Goal: Check status: Check status

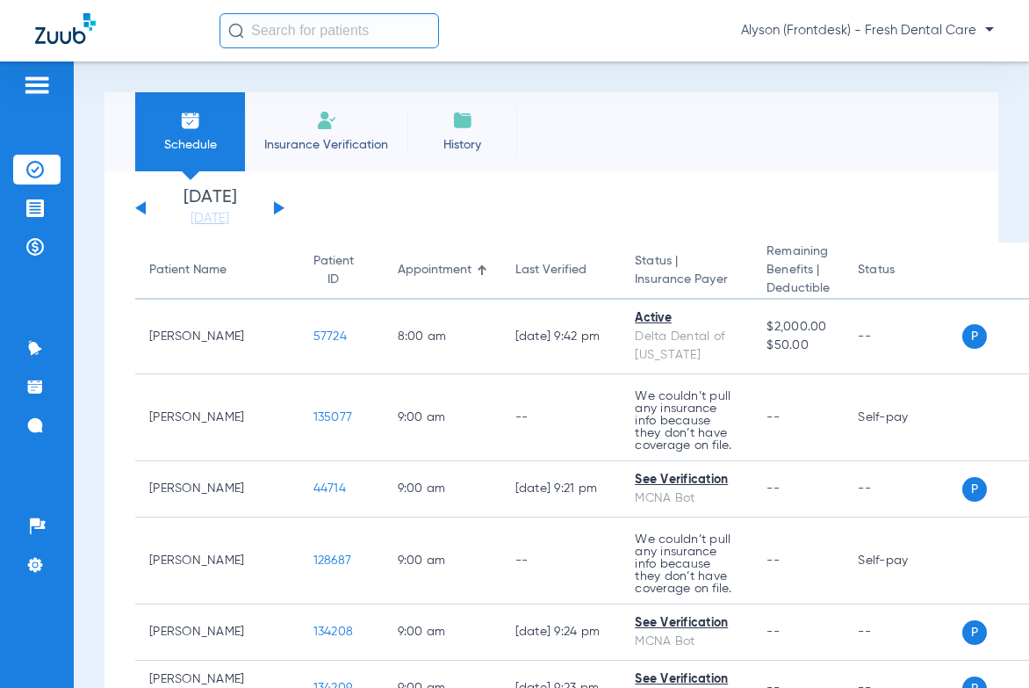
click at [308, 33] on input "text" at bounding box center [330, 30] width 220 height 35
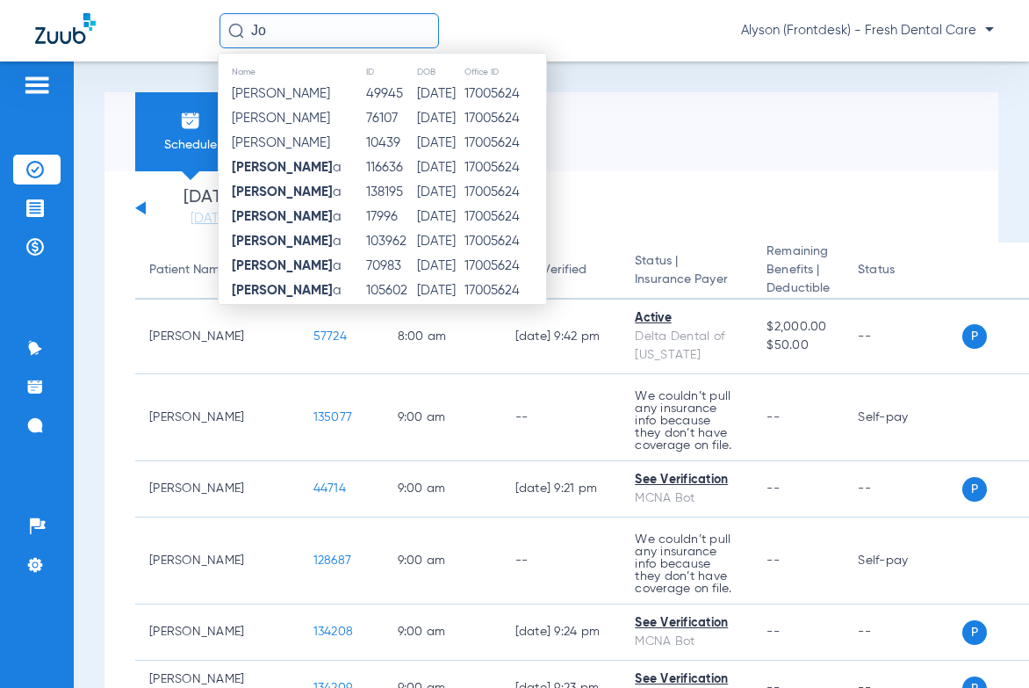
type input "J"
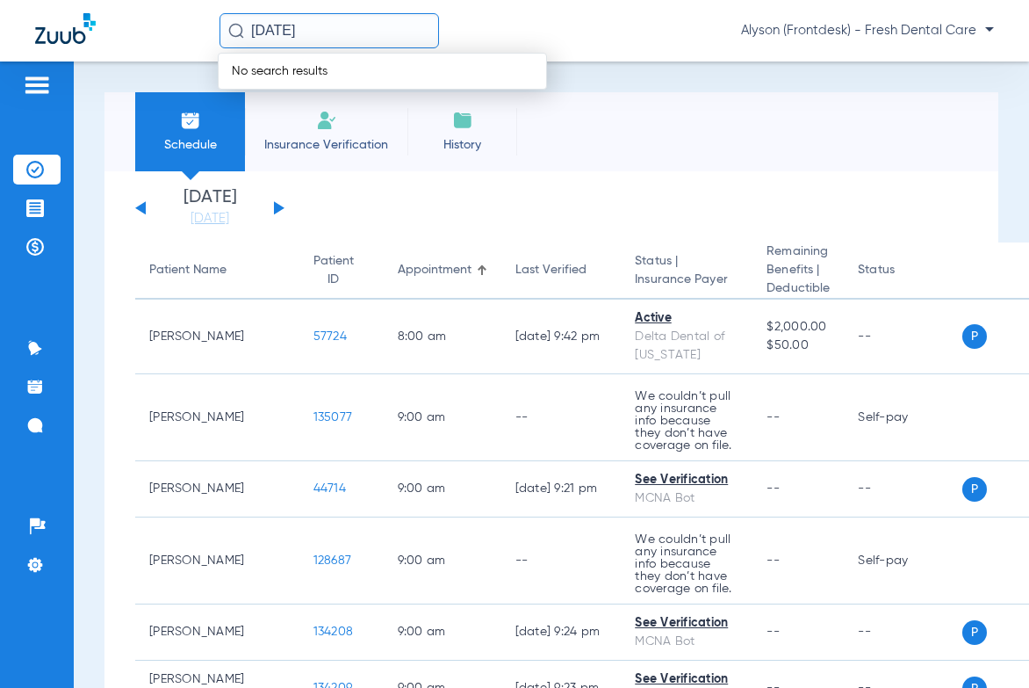
click at [251, 33] on input "[DATE]" at bounding box center [330, 30] width 220 height 35
click at [249, 24] on input "[DATE]" at bounding box center [330, 30] width 220 height 35
click at [253, 25] on input "[DATE]" at bounding box center [330, 30] width 220 height 35
click at [253, 34] on input "[DATE]" at bounding box center [330, 30] width 220 height 35
type input "[PERSON_NAME] [DATE]"
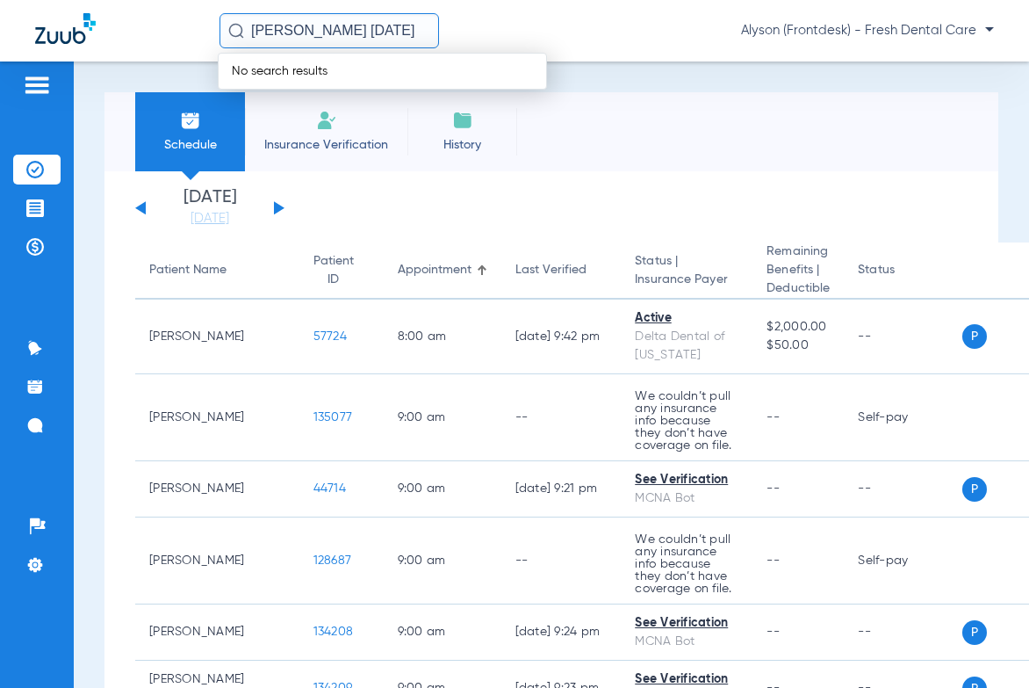
click at [409, 18] on input "[PERSON_NAME] [DATE]" at bounding box center [330, 30] width 220 height 35
click at [386, 29] on input "[PERSON_NAME] [DATE]" at bounding box center [330, 30] width 220 height 35
click at [368, 32] on input "[PERSON_NAME] [DATE]" at bounding box center [330, 30] width 220 height 35
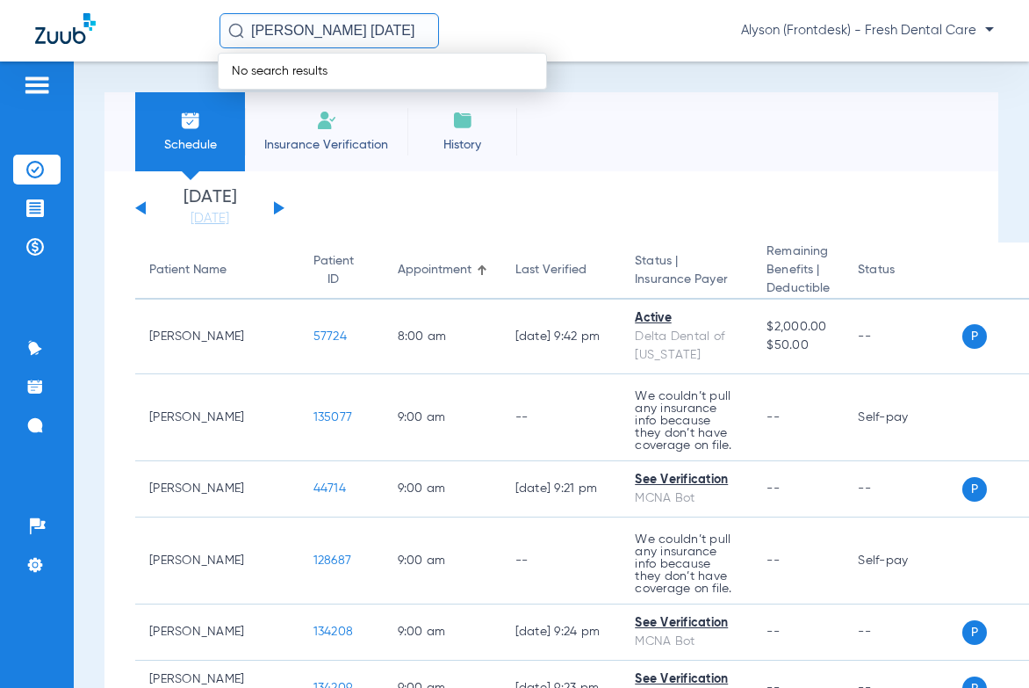
click at [368, 32] on input "[PERSON_NAME] [DATE]" at bounding box center [330, 30] width 220 height 35
click at [404, 28] on input "[PERSON_NAME] [DATE]" at bounding box center [330, 30] width 220 height 35
click at [397, 32] on input "[PERSON_NAME] [DATE]" at bounding box center [330, 30] width 220 height 35
click at [401, 30] on input "[PERSON_NAME] [DATE]" at bounding box center [330, 30] width 220 height 35
